Goal: Information Seeking & Learning: Learn about a topic

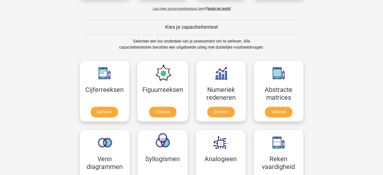
scroll to position [176, 0]
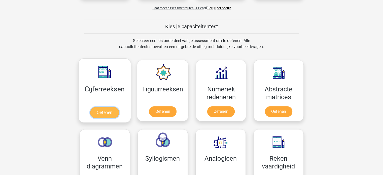
click at [110, 113] on link "Oefenen" at bounding box center [104, 112] width 29 height 11
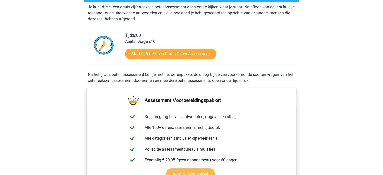
scroll to position [101, 0]
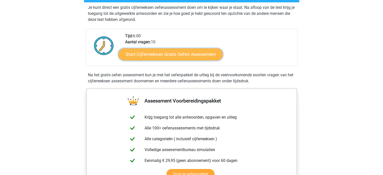
click at [194, 60] on link "Start Cijferreeksen Gratis Oefen Assessment" at bounding box center [170, 54] width 105 height 12
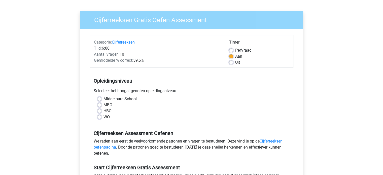
scroll to position [25, 0]
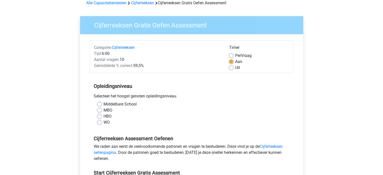
click at [104, 104] on label "Middelbare School" at bounding box center [120, 104] width 33 height 6
click at [100, 104] on input "Middelbare School" at bounding box center [100, 103] width 4 height 5
radio input "true"
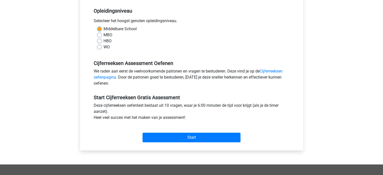
scroll to position [101, 0]
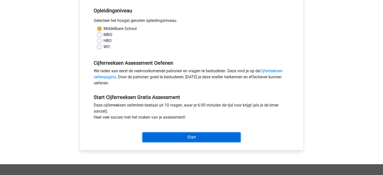
click at [191, 136] on input "Start" at bounding box center [192, 138] width 98 height 10
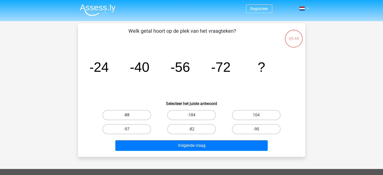
click at [132, 116] on label "-88" at bounding box center [127, 115] width 49 height 10
click at [130, 116] on input "-88" at bounding box center [128, 116] width 3 height 3
radio input "true"
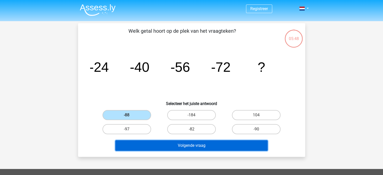
click at [193, 145] on button "Volgende vraag" at bounding box center [191, 145] width 153 height 11
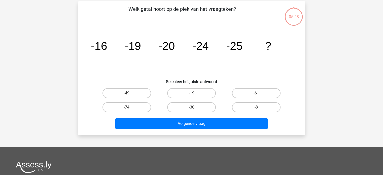
scroll to position [23, 0]
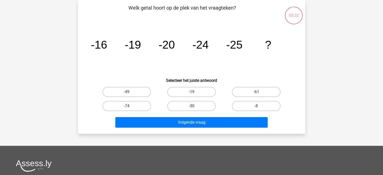
click at [188, 105] on label "-30" at bounding box center [191, 106] width 49 height 10
click at [192, 106] on input "-30" at bounding box center [193, 107] width 3 height 3
radio input "true"
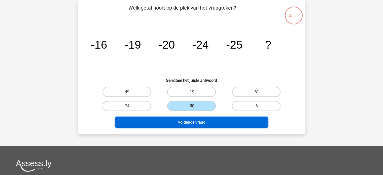
click at [202, 124] on button "Volgende vraag" at bounding box center [191, 122] width 153 height 11
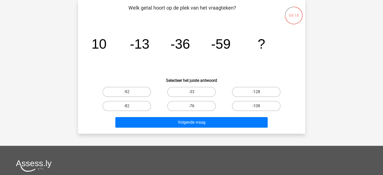
click at [198, 106] on label "-76" at bounding box center [191, 106] width 49 height 10
click at [195, 106] on input "-76" at bounding box center [193, 107] width 3 height 3
radio input "true"
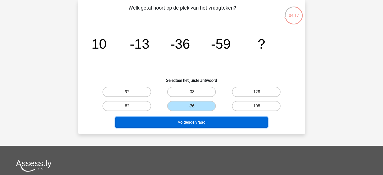
click at [201, 124] on button "Volgende vraag" at bounding box center [191, 122] width 153 height 11
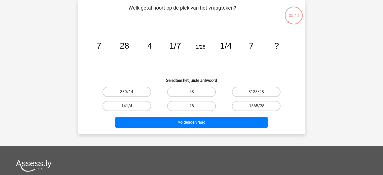
click at [197, 104] on label "28" at bounding box center [191, 106] width 49 height 10
click at [195, 106] on input "28" at bounding box center [193, 107] width 3 height 3
radio input "true"
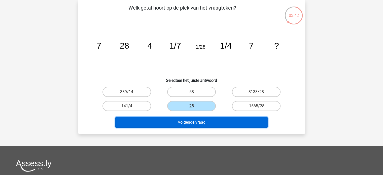
click at [198, 121] on button "Volgende vraag" at bounding box center [191, 122] width 153 height 11
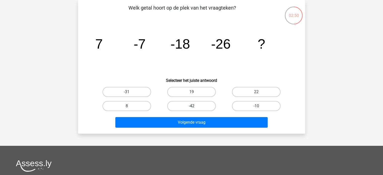
click at [194, 104] on label "-42" at bounding box center [191, 106] width 49 height 10
click at [194, 106] on input "-42" at bounding box center [193, 107] width 3 height 3
radio input "true"
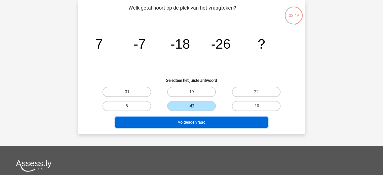
click at [217, 121] on button "Volgende vraag" at bounding box center [191, 122] width 153 height 11
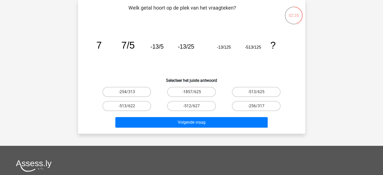
drag, startPoint x: 244, startPoint y: 106, endPoint x: 230, endPoint y: 116, distance: 17.8
click at [243, 106] on label "-256/317" at bounding box center [256, 106] width 49 height 10
click at [257, 106] on input "-256/317" at bounding box center [258, 107] width 3 height 3
radio input "true"
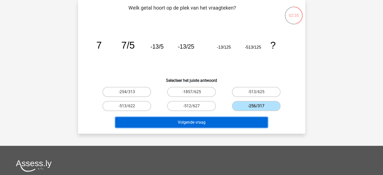
click at [226, 118] on button "Volgende vraag" at bounding box center [191, 122] width 153 height 11
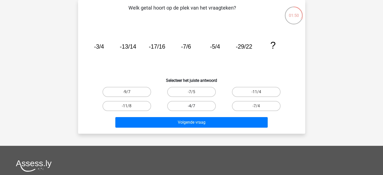
click at [188, 106] on label "-4/7" at bounding box center [191, 106] width 49 height 10
click at [192, 106] on input "-4/7" at bounding box center [193, 107] width 3 height 3
radio input "true"
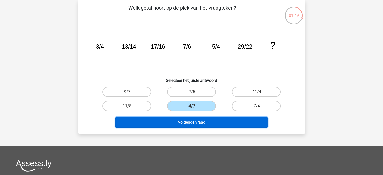
click at [202, 122] on button "Volgende vraag" at bounding box center [191, 122] width 153 height 11
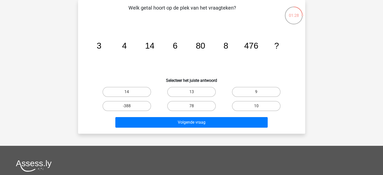
drag, startPoint x: 257, startPoint y: 107, endPoint x: 250, endPoint y: 111, distance: 8.4
click at [257, 106] on input "10" at bounding box center [258, 107] width 3 height 3
radio input "true"
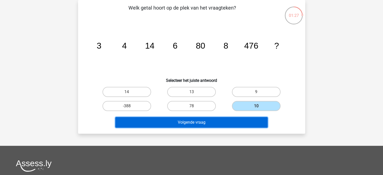
click at [238, 127] on button "Volgende vraag" at bounding box center [191, 122] width 153 height 11
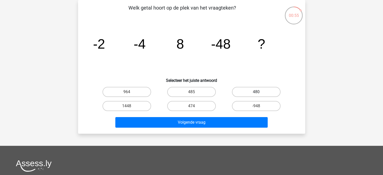
click at [250, 92] on label "480" at bounding box center [256, 92] width 49 height 10
click at [257, 92] on input "480" at bounding box center [258, 93] width 3 height 3
radio input "true"
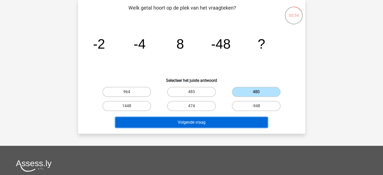
click at [198, 122] on button "Volgende vraag" at bounding box center [191, 122] width 153 height 11
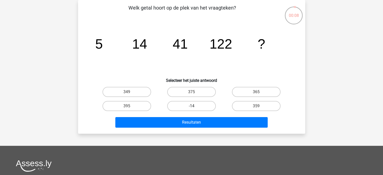
click at [194, 105] on label "-14" at bounding box center [191, 106] width 49 height 10
click at [194, 106] on input "-14" at bounding box center [193, 107] width 3 height 3
radio input "true"
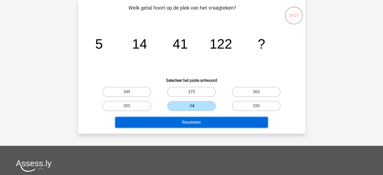
click at [203, 120] on button "Resultaten" at bounding box center [191, 122] width 153 height 11
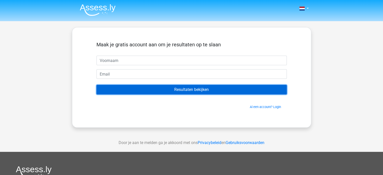
click at [210, 89] on input "Resultaten bekijken" at bounding box center [192, 90] width 191 height 10
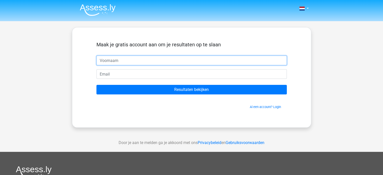
click at [132, 63] on input "text" at bounding box center [192, 61] width 191 height 10
type input "dik"
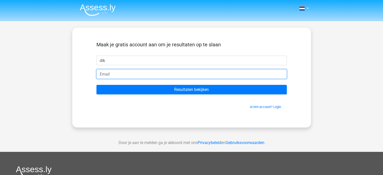
click at [123, 73] on input "email" at bounding box center [192, 74] width 191 height 10
type input "dhommnl@gmail.com"
click at [97, 85] on input "Resultaten bekijken" at bounding box center [192, 90] width 191 height 10
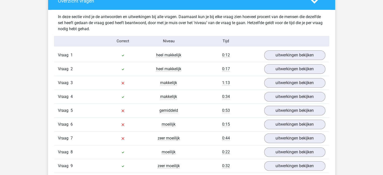
scroll to position [378, 0]
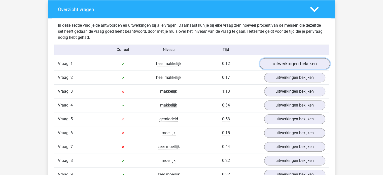
click at [284, 63] on link "uitwerkingen bekijken" at bounding box center [295, 63] width 70 height 11
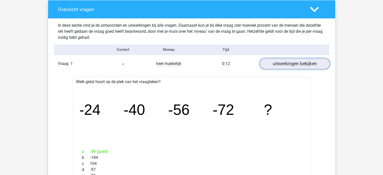
click at [296, 63] on link "uitwerkingen bekijken" at bounding box center [295, 63] width 70 height 11
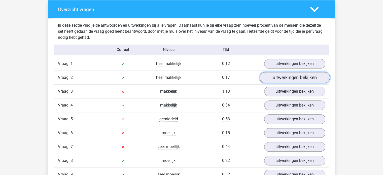
click at [294, 77] on link "uitwerkingen bekijken" at bounding box center [295, 77] width 70 height 11
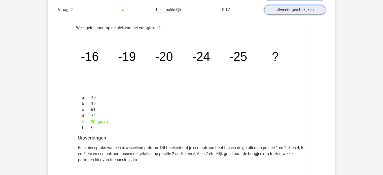
scroll to position [403, 0]
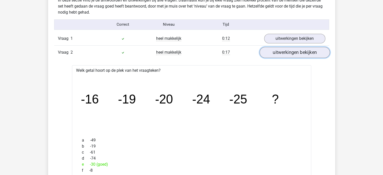
click at [299, 51] on link "uitwerkingen bekijken" at bounding box center [295, 52] width 70 height 11
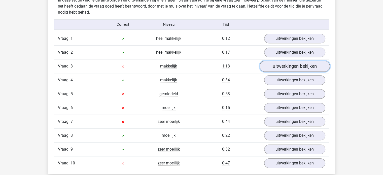
click at [282, 67] on link "uitwerkingen bekijken" at bounding box center [295, 66] width 70 height 11
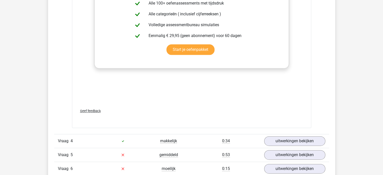
scroll to position [655, 0]
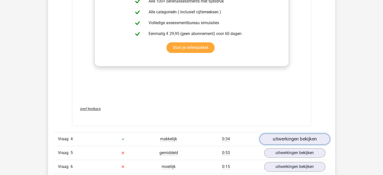
click at [271, 139] on link "uitwerkingen bekijken" at bounding box center [295, 139] width 70 height 11
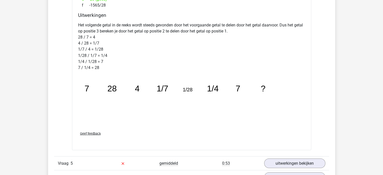
scroll to position [958, 0]
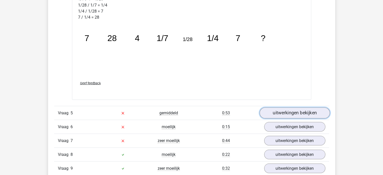
click at [307, 111] on link "uitwerkingen bekijken" at bounding box center [295, 112] width 70 height 11
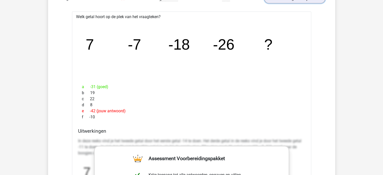
scroll to position [1084, 0]
